Goal: Task Accomplishment & Management: Use online tool/utility

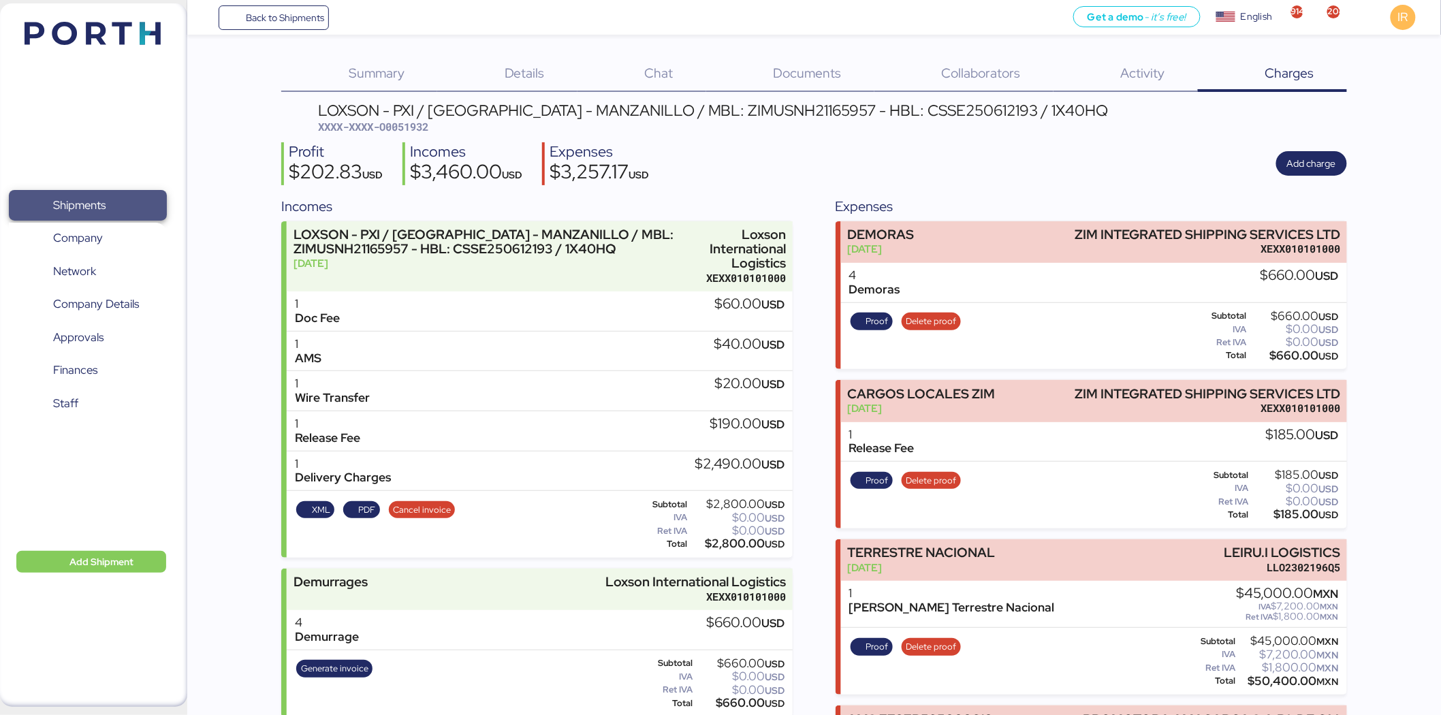
click at [139, 195] on span "Shipments" at bounding box center [87, 205] width 146 height 20
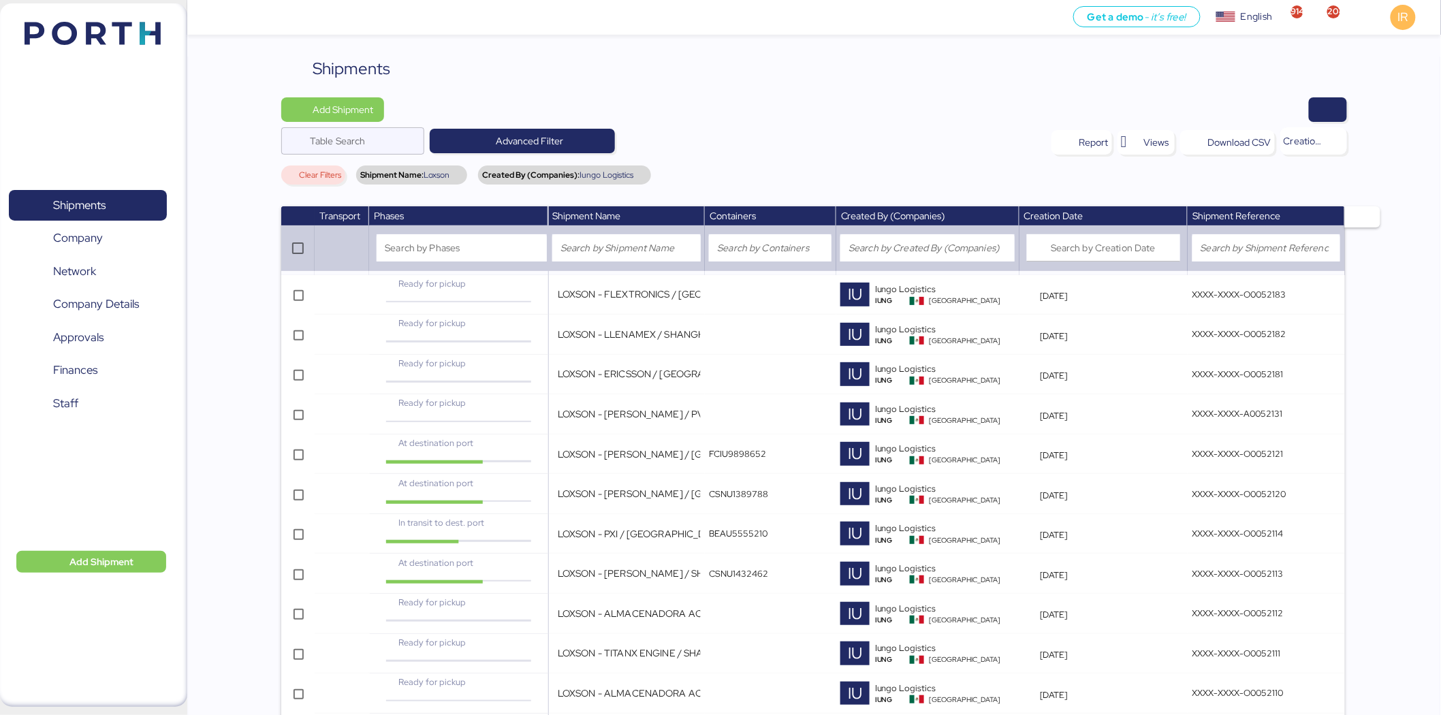
scroll to position [1015, 0]
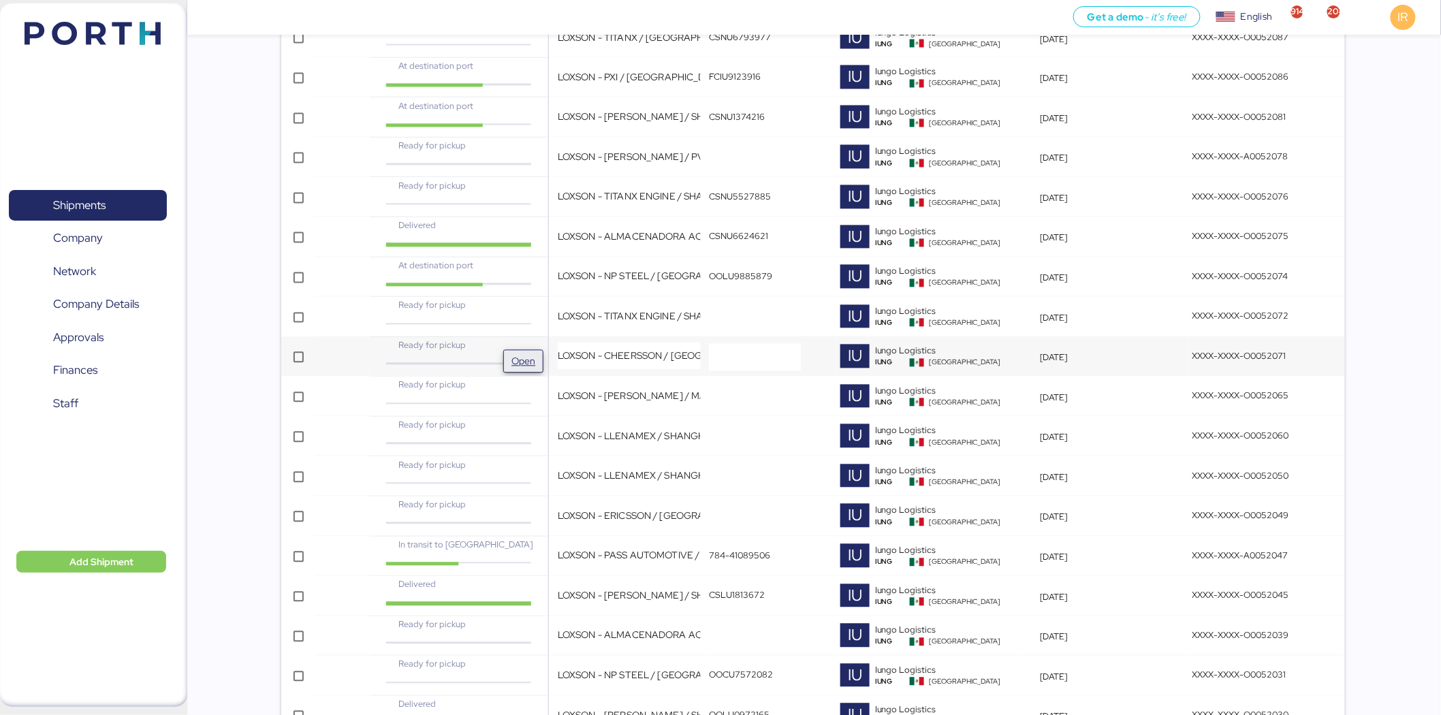
click at [509, 357] on span "Open" at bounding box center [523, 362] width 29 height 22
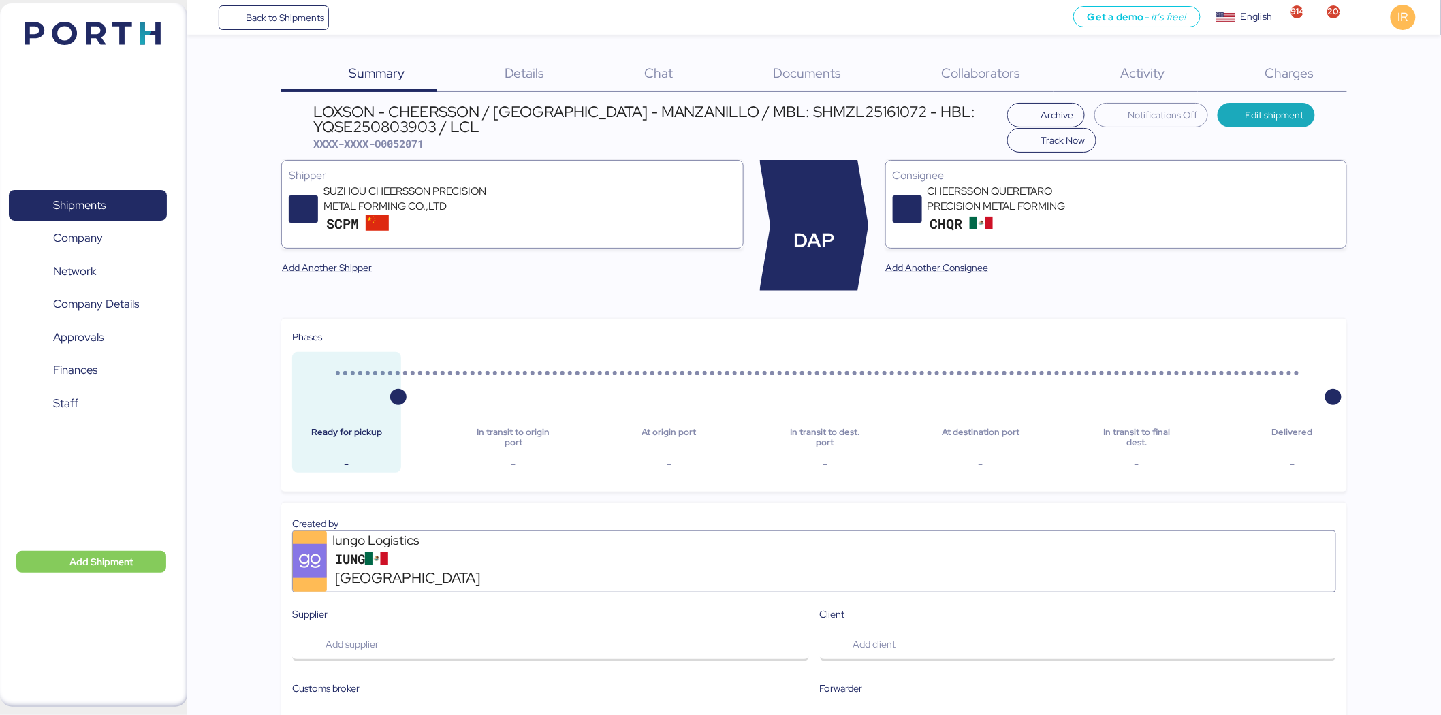
click at [1269, 59] on div "Charges 0" at bounding box center [1272, 74] width 149 height 35
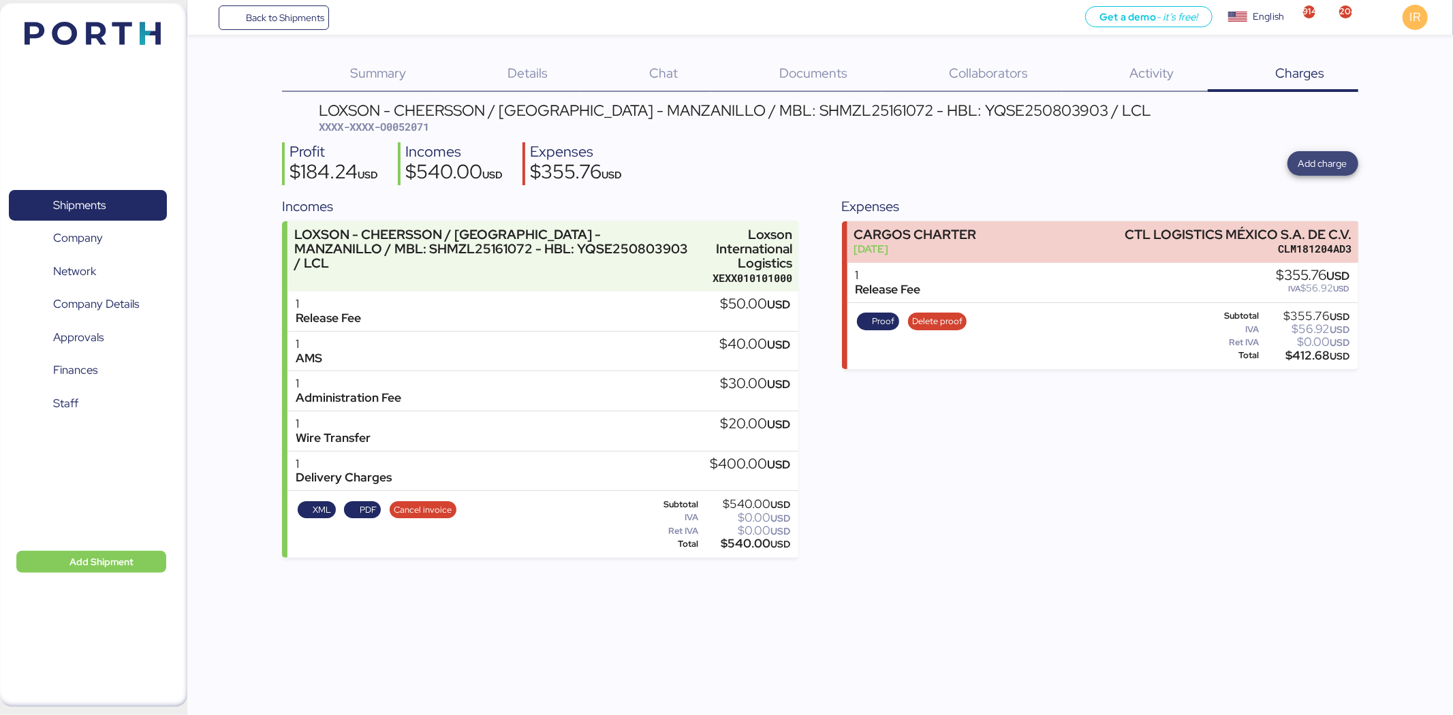
click at [1332, 166] on span "Add charge" at bounding box center [1322, 163] width 49 height 16
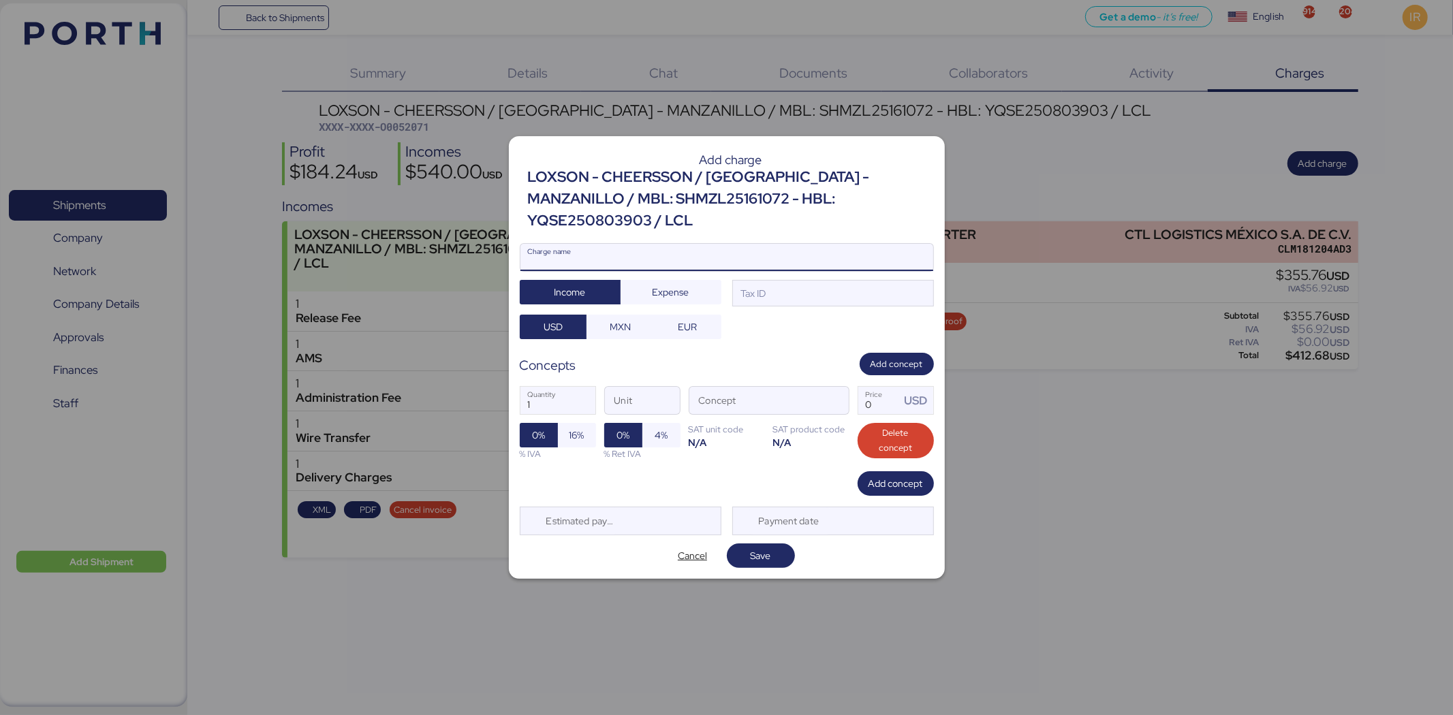
click at [774, 248] on input "Charge name" at bounding box center [726, 257] width 413 height 27
click at [740, 214] on div "LOXSON - CHEERSSON / [GEOGRAPHIC_DATA] - MANZANILLO / MBL: SHMZL25161072 - HBL:…" at bounding box center [731, 199] width 406 height 66
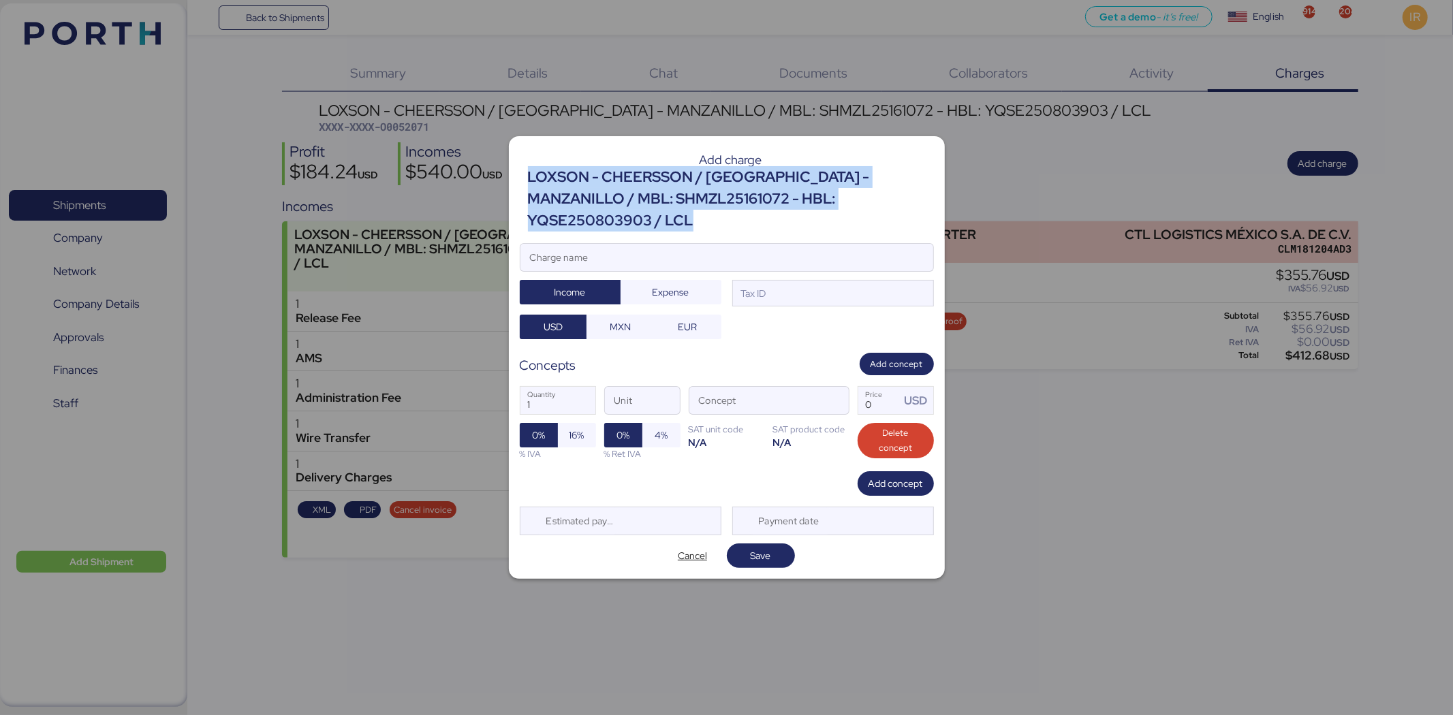
click at [740, 214] on div "LOXSON - CHEERSSON / [GEOGRAPHIC_DATA] - MANZANILLO / MBL: SHMZL25161072 - HBL:…" at bounding box center [731, 199] width 406 height 66
copy div "LOXSON - CHEERSSON / [GEOGRAPHIC_DATA] - MANZANILLO / MBL: SHMZL25161072 - HBL:…"
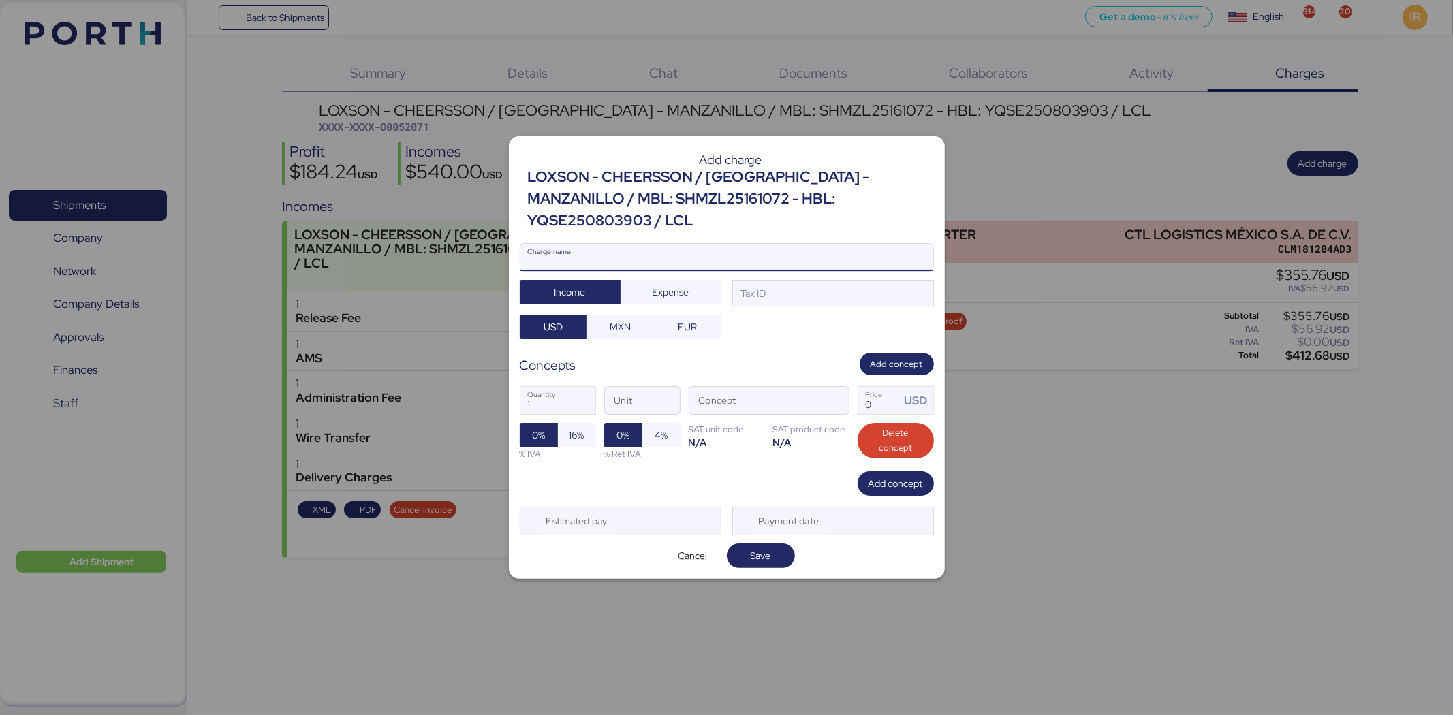
paste input "LOXSON - CHEERSSON / [GEOGRAPHIC_DATA] - MANZANILLO / MBL: SHMZL25161072 - HBL:…"
click at [710, 251] on input "LOXSON - CHEERSSON / [GEOGRAPHIC_DATA] - MANZANILLO / MBL: SHMZL25161072 - HBL:…" at bounding box center [726, 257] width 413 height 27
type input "LOXSON - CHEERSSON / [GEOGRAPHIC_DATA] - MANZANILLO / MBL: SHMZL25161072 - HBL:…"
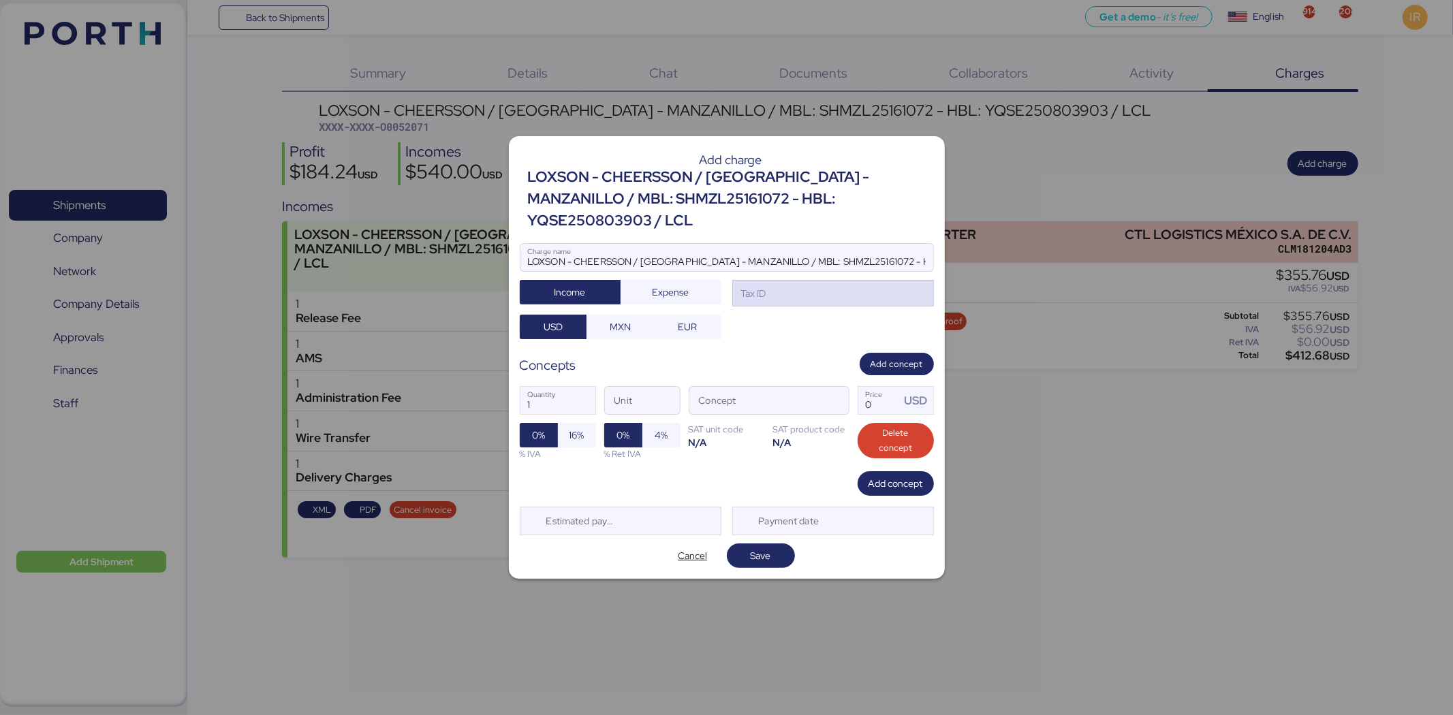
click at [801, 284] on div "Tax ID" at bounding box center [833, 293] width 202 height 27
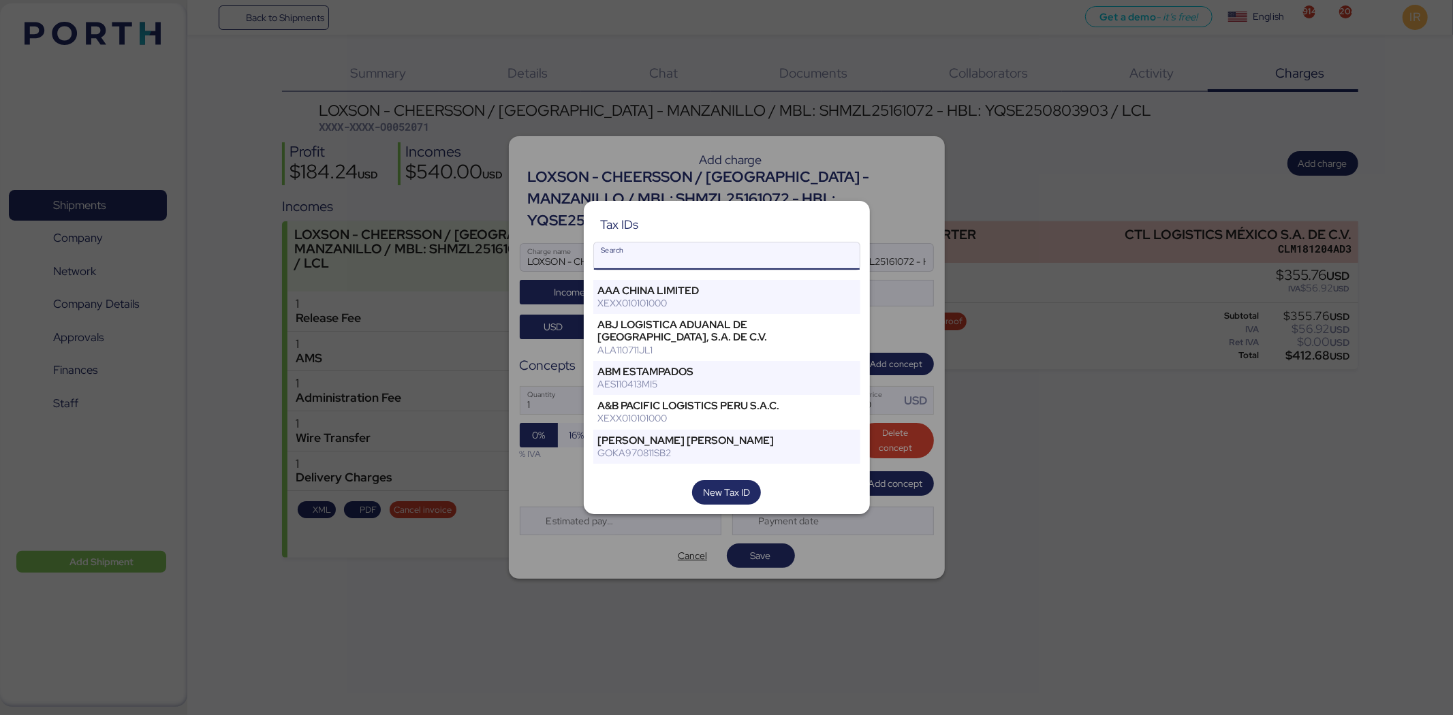
click at [731, 267] on input "Search" at bounding box center [727, 255] width 266 height 27
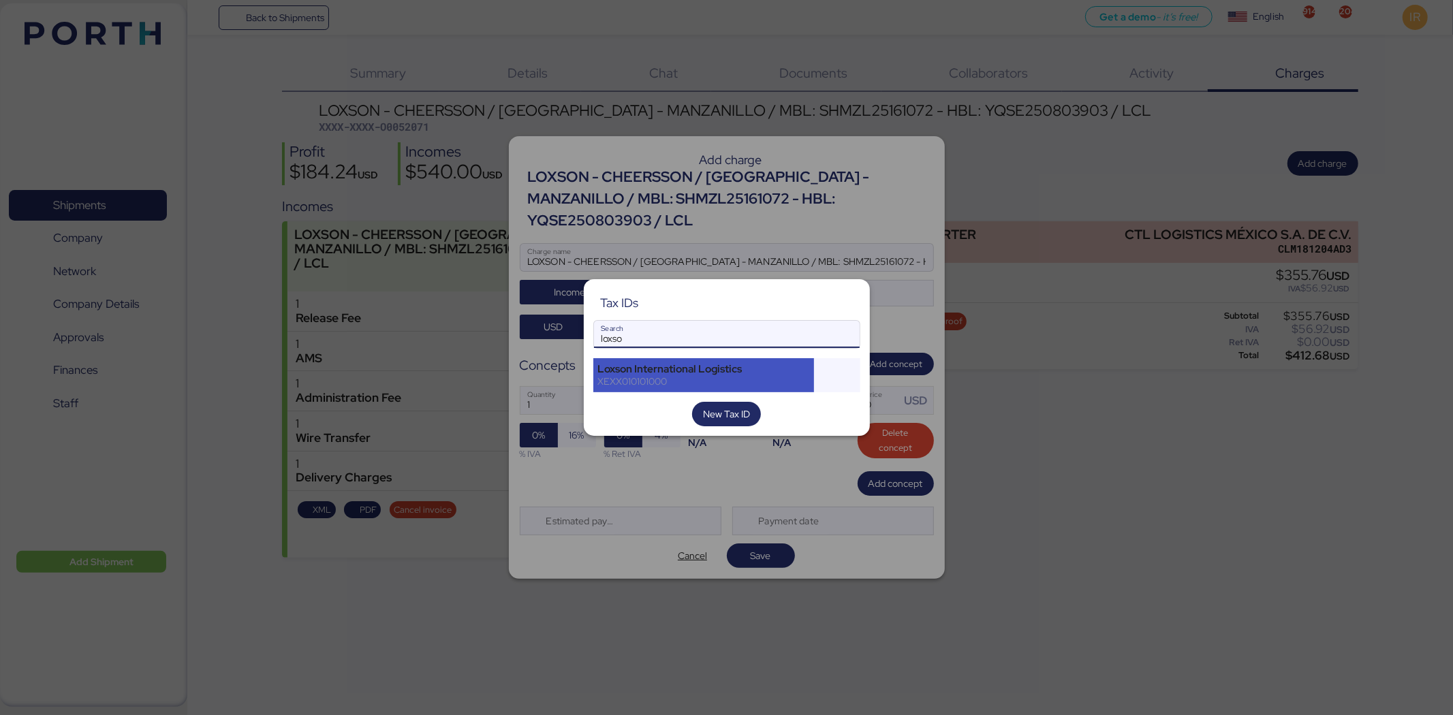
type input "loxso"
click at [689, 389] on div "Loxson International Logistics XEXX010101000" at bounding box center [703, 375] width 221 height 34
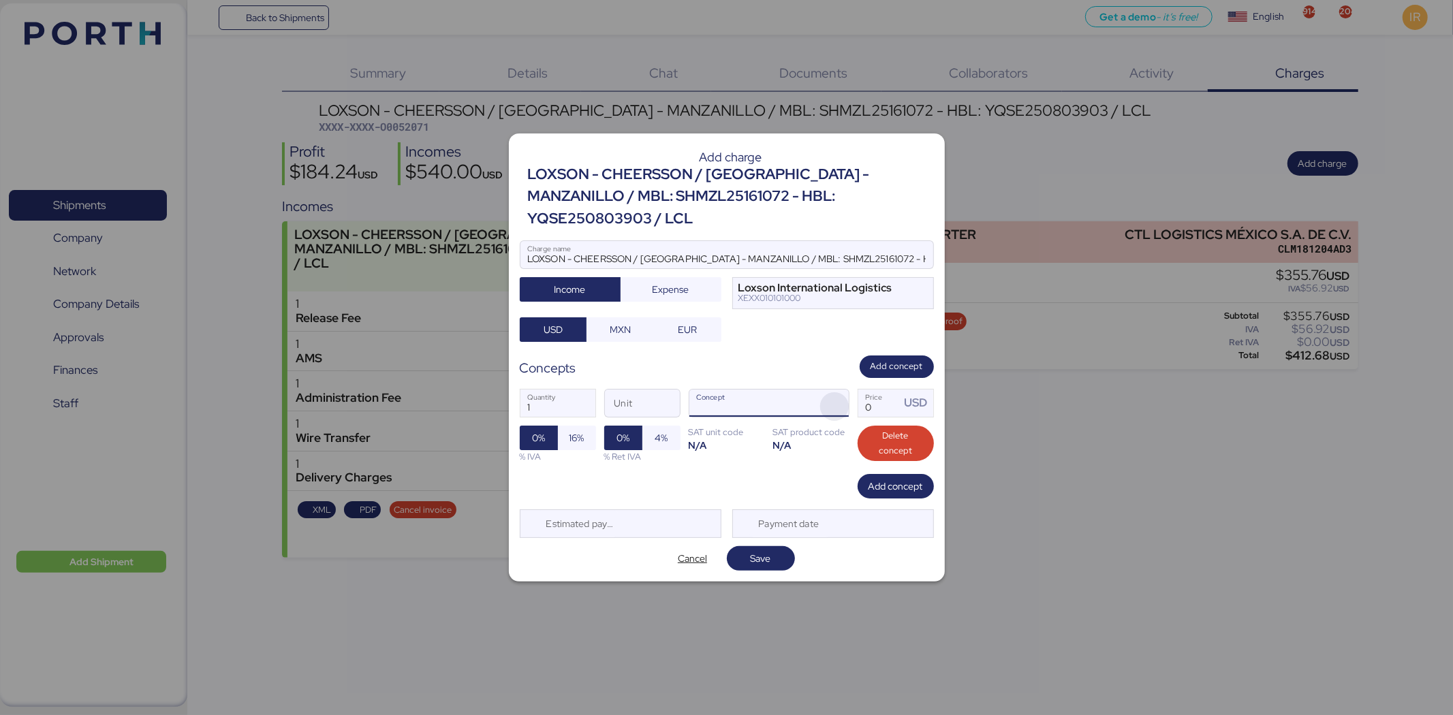
click at [843, 399] on span "button" at bounding box center [834, 406] width 29 height 29
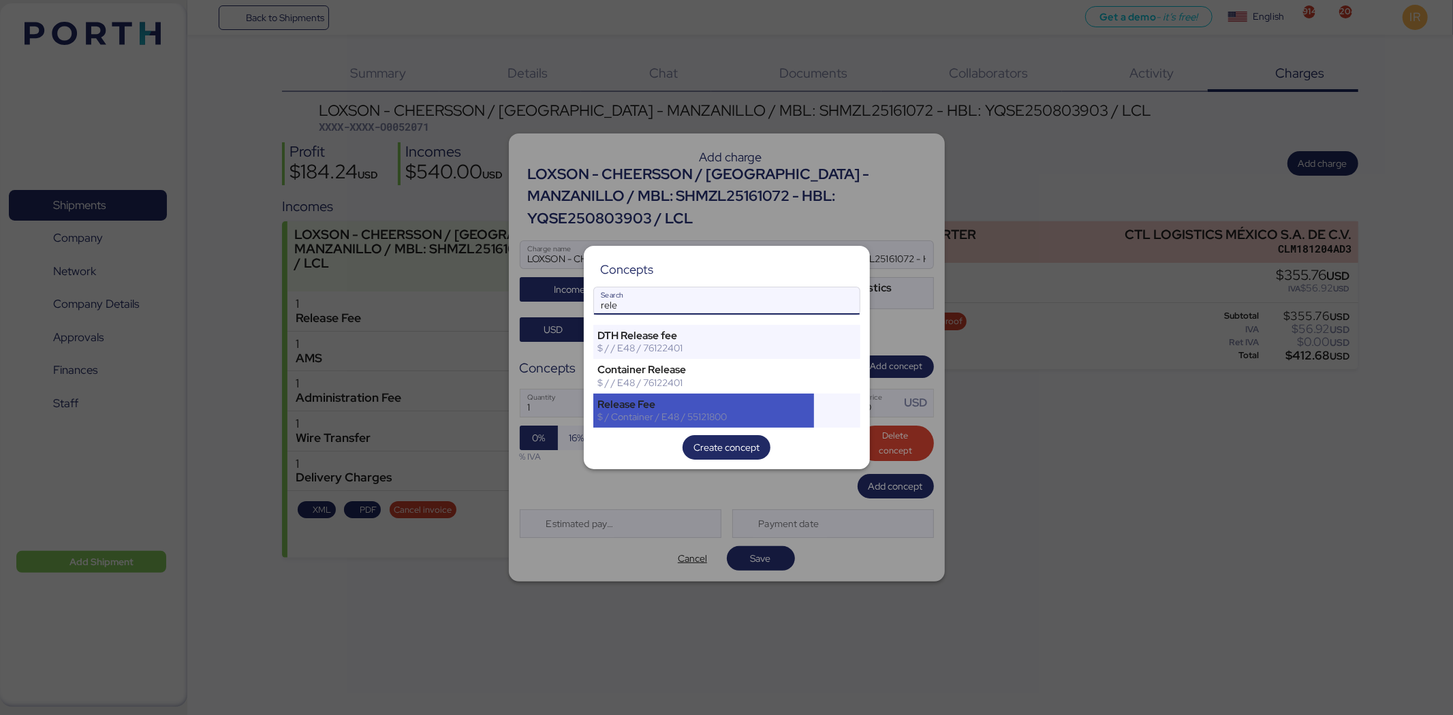
type input "rele"
click at [718, 404] on div "Release Fee" at bounding box center [704, 404] width 212 height 12
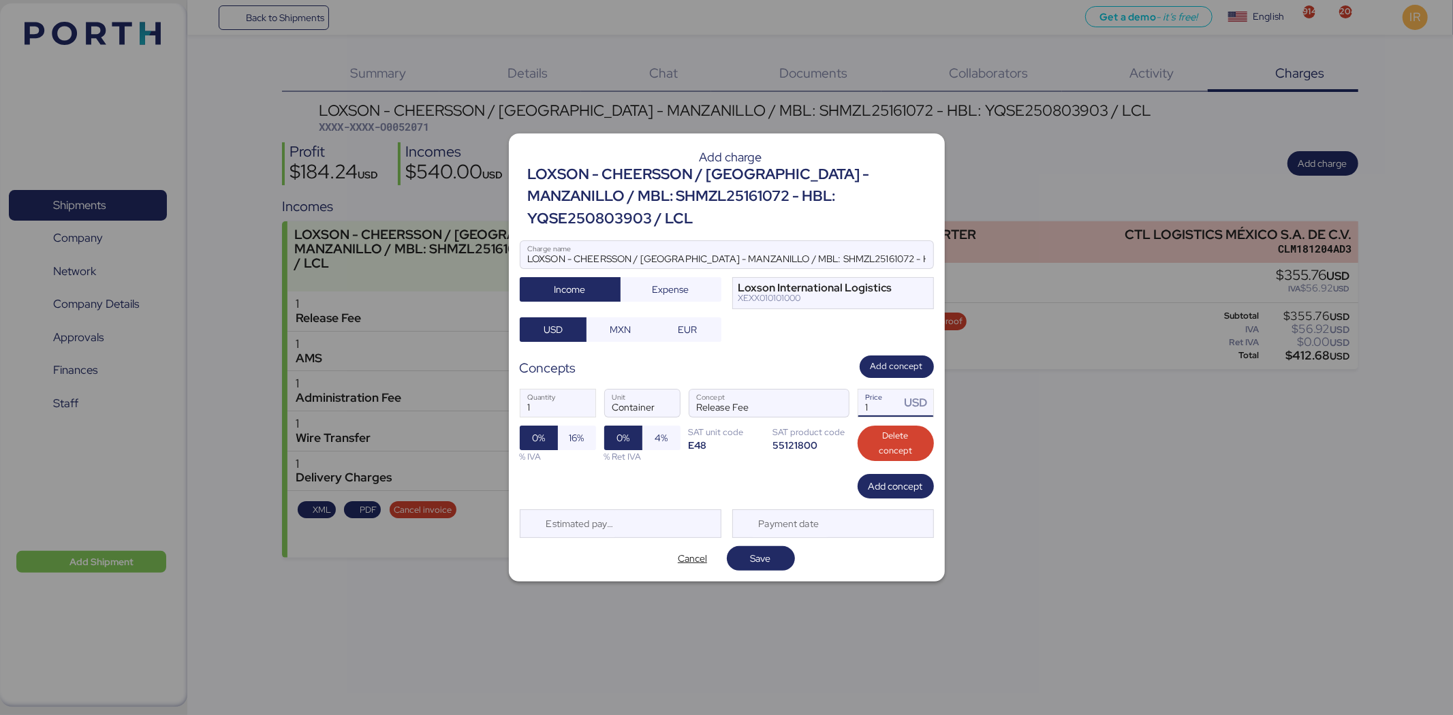
click at [866, 392] on input "1" at bounding box center [879, 403] width 42 height 27
type input "355.76"
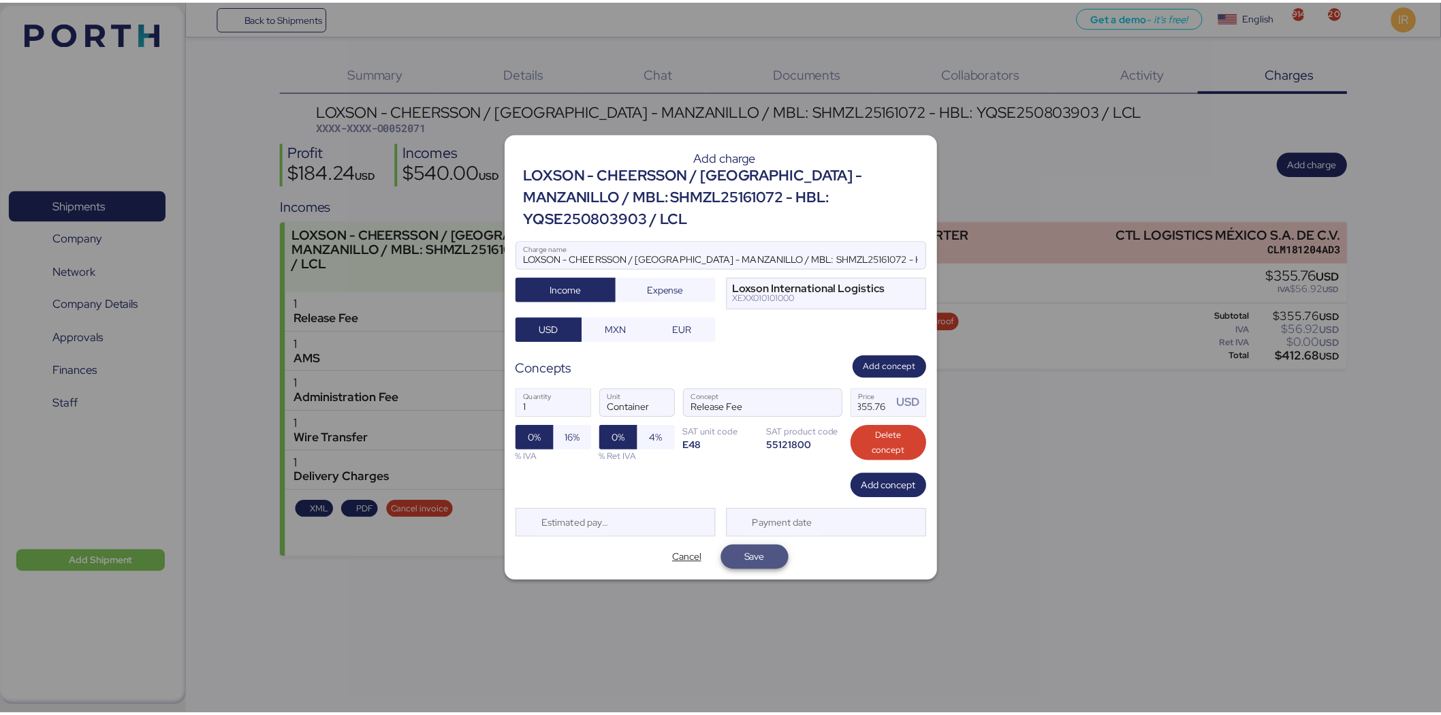
scroll to position [0, 0]
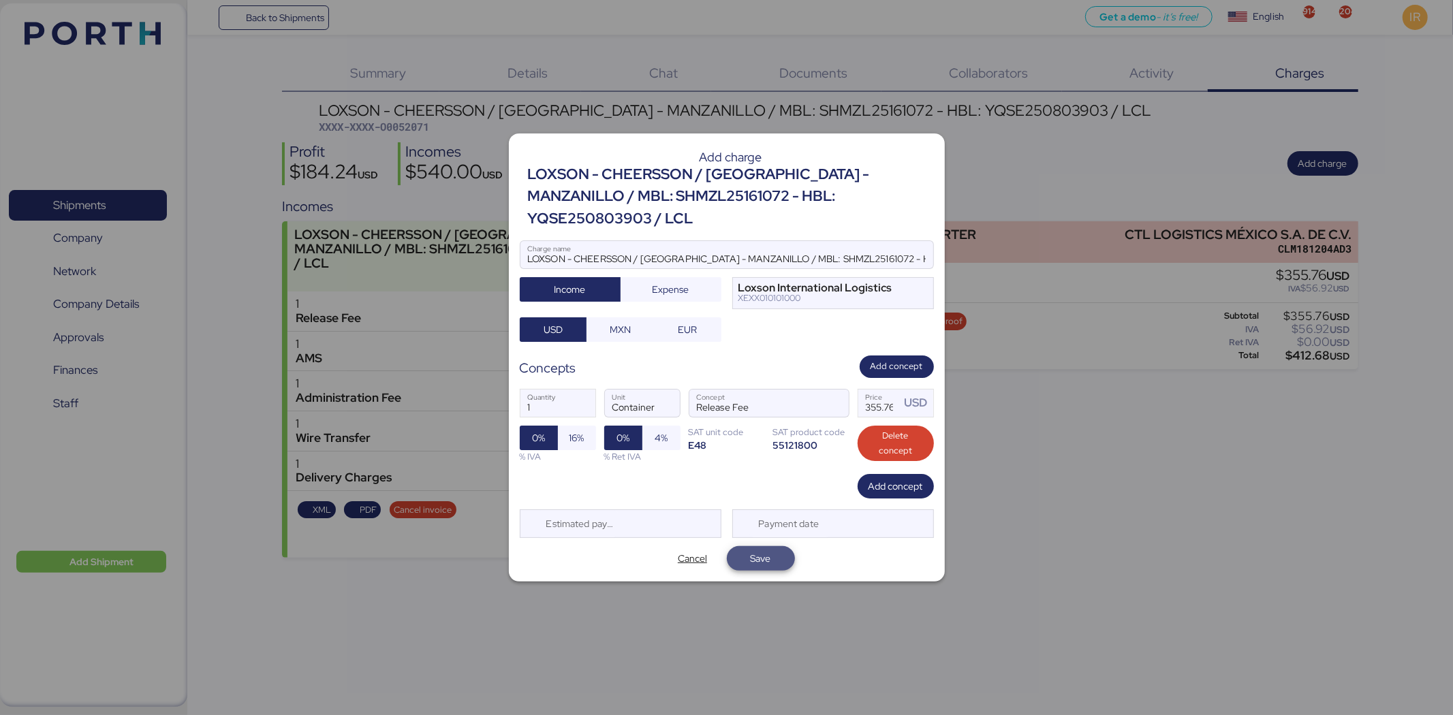
click at [771, 556] on span "Save" at bounding box center [761, 558] width 46 height 19
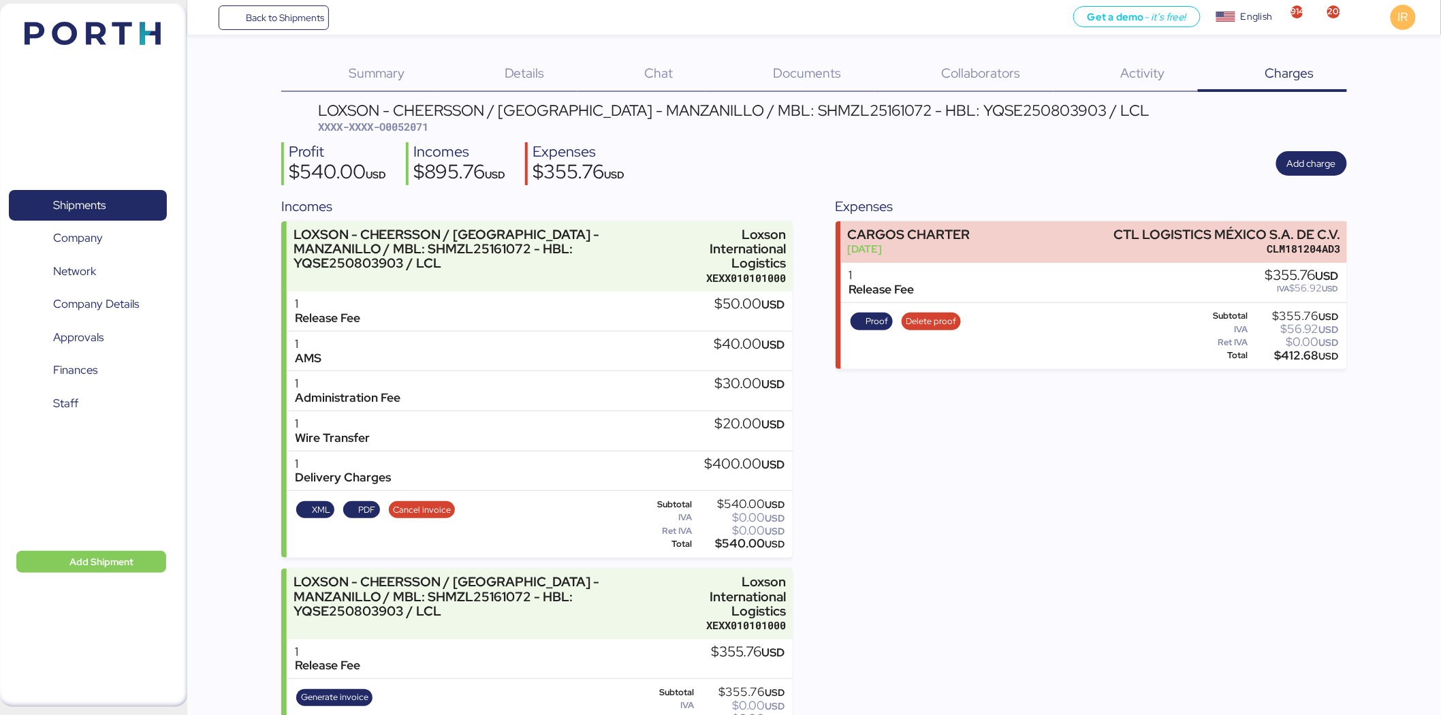
click at [382, 124] on span "XXXX-XXXX-O0052071" at bounding box center [373, 127] width 110 height 14
copy span "O0052071"
